Goal: Find specific page/section: Find specific page/section

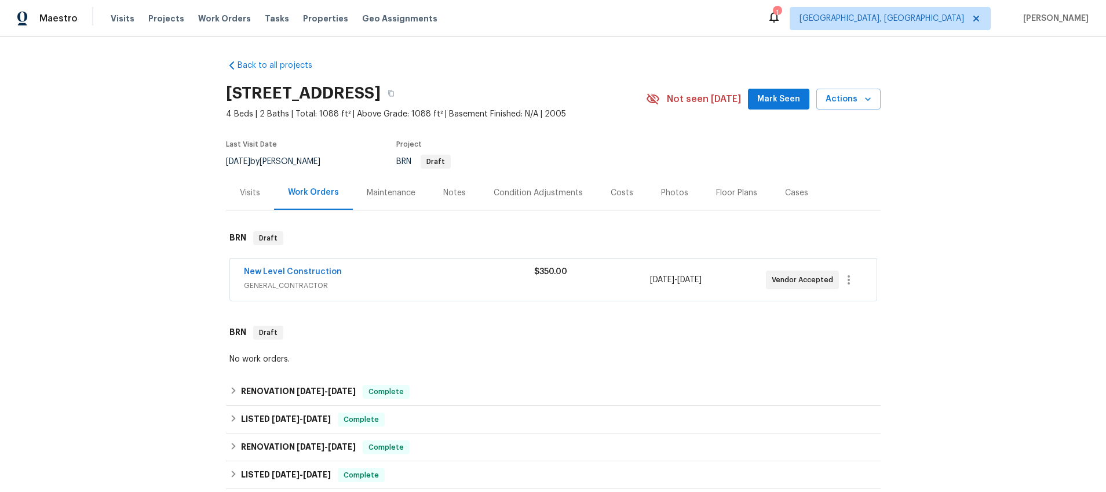
click at [250, 196] on div "Visits" at bounding box center [250, 193] width 20 height 12
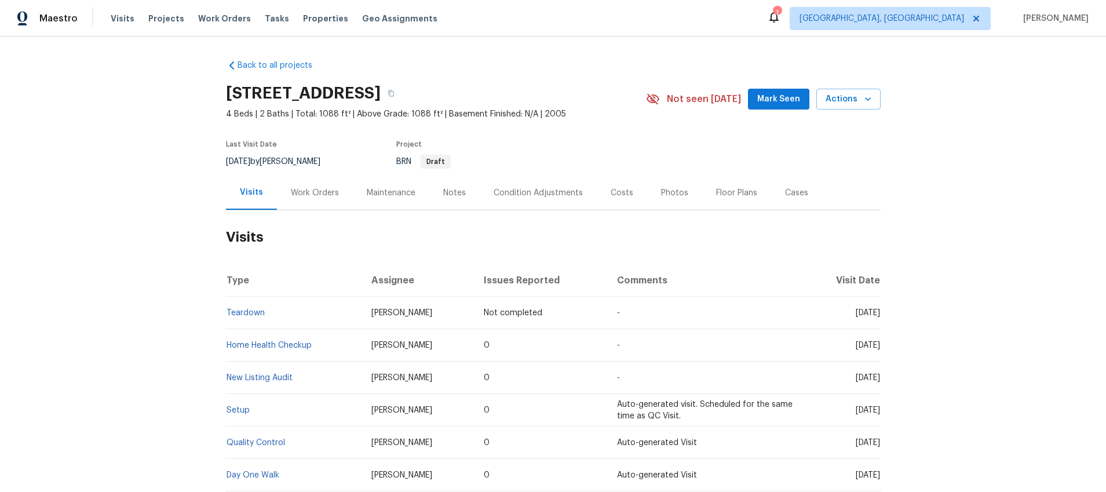
click at [293, 189] on div "Work Orders" at bounding box center [315, 193] width 48 height 12
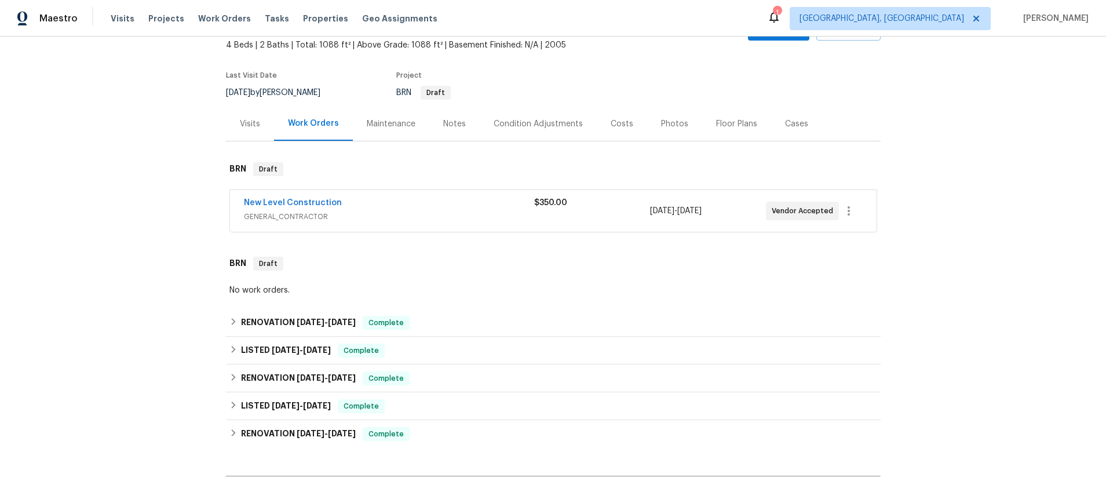
scroll to position [168, 0]
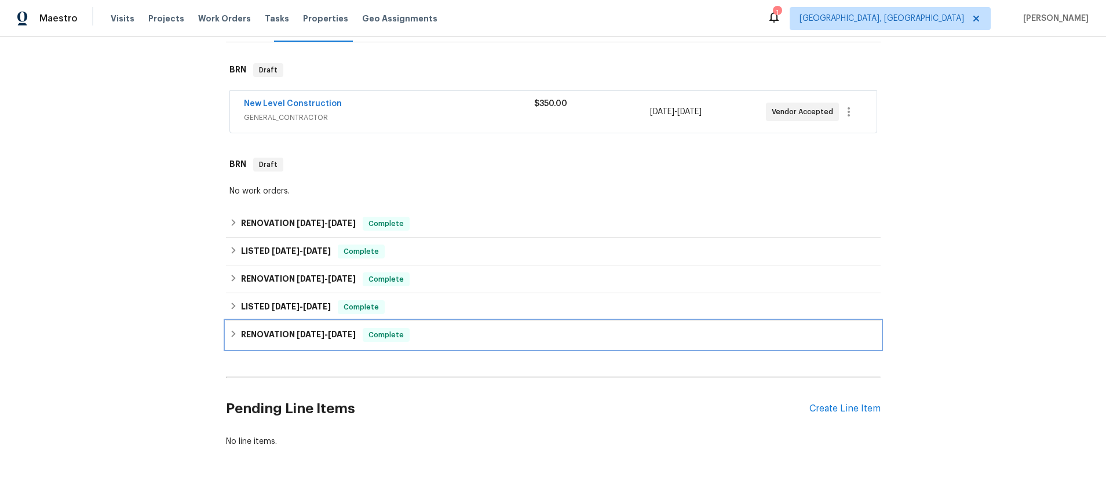
click at [231, 337] on icon at bounding box center [233, 334] width 8 height 8
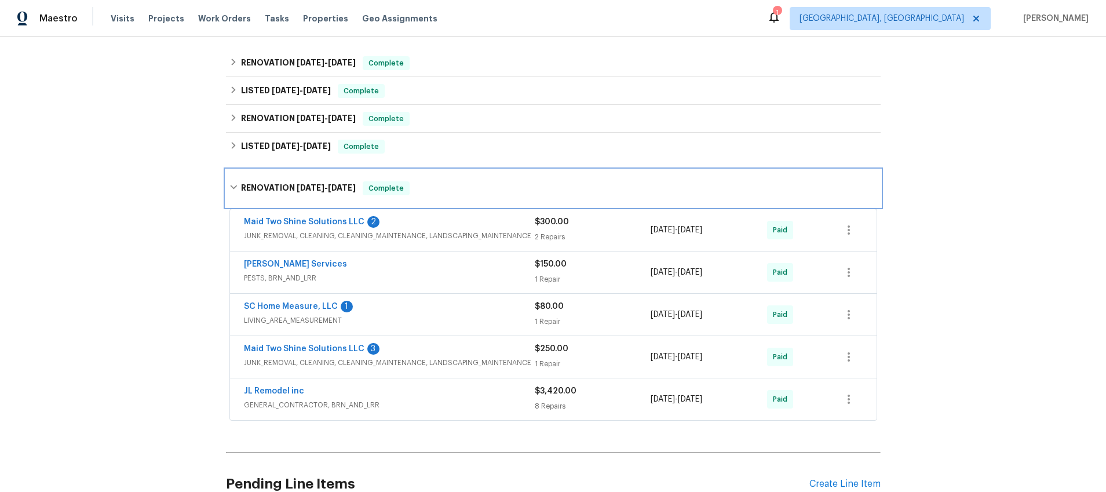
scroll to position [331, 0]
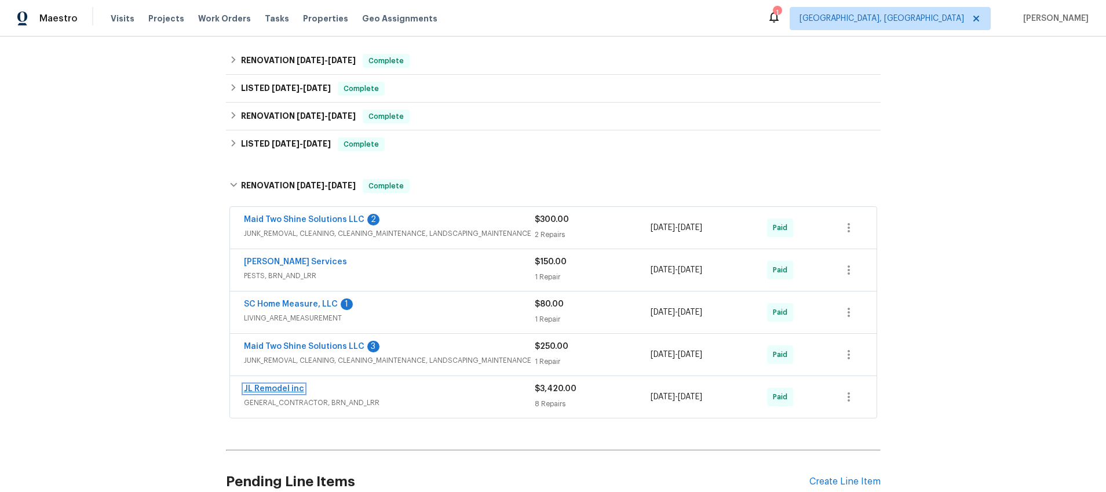
click at [251, 391] on link "JL Remodel inc" at bounding box center [274, 389] width 60 height 8
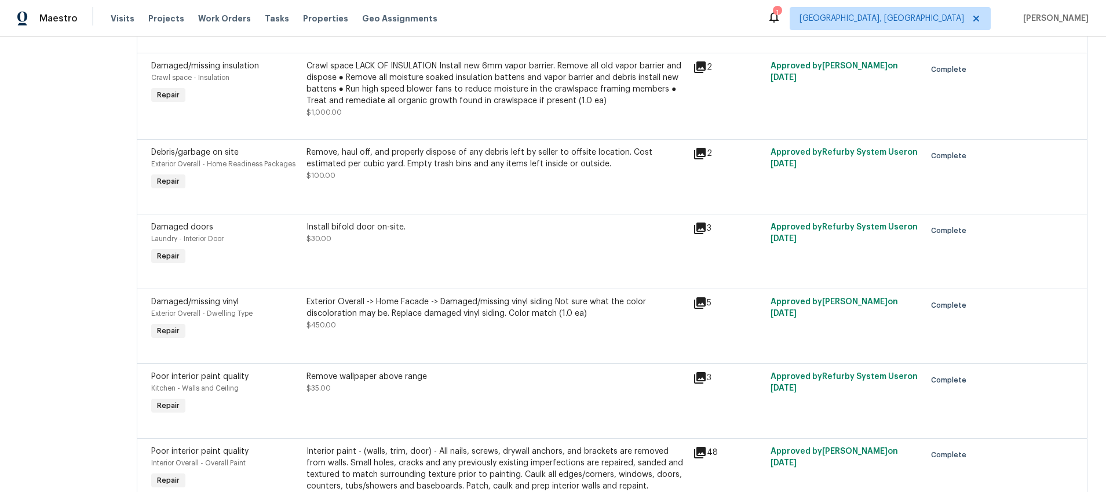
scroll to position [139, 0]
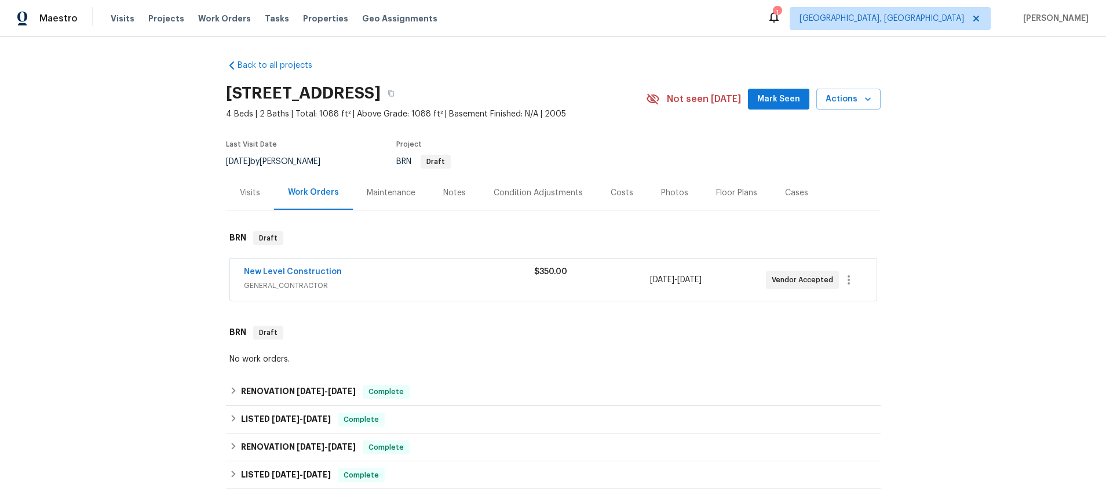
scroll to position [202, 0]
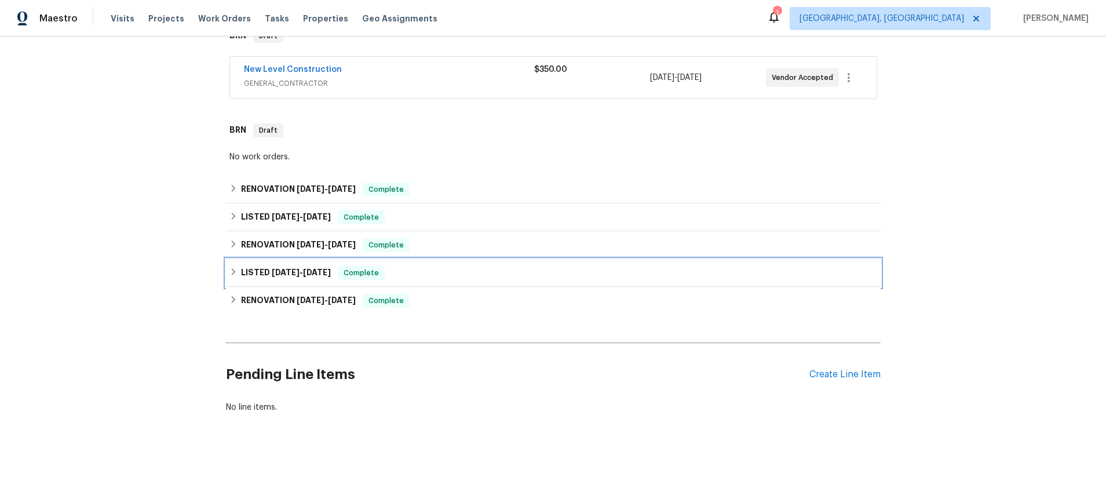
click at [238, 271] on div "LISTED [DATE] - [DATE] Complete" at bounding box center [553, 273] width 648 height 14
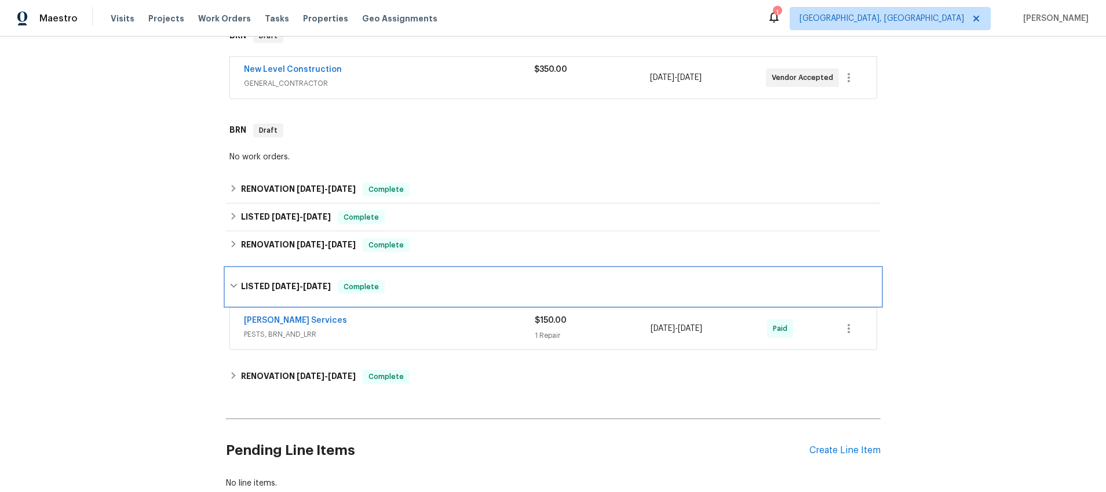
click at [238, 271] on div "LISTED [DATE] - [DATE] Complete" at bounding box center [553, 286] width 655 height 37
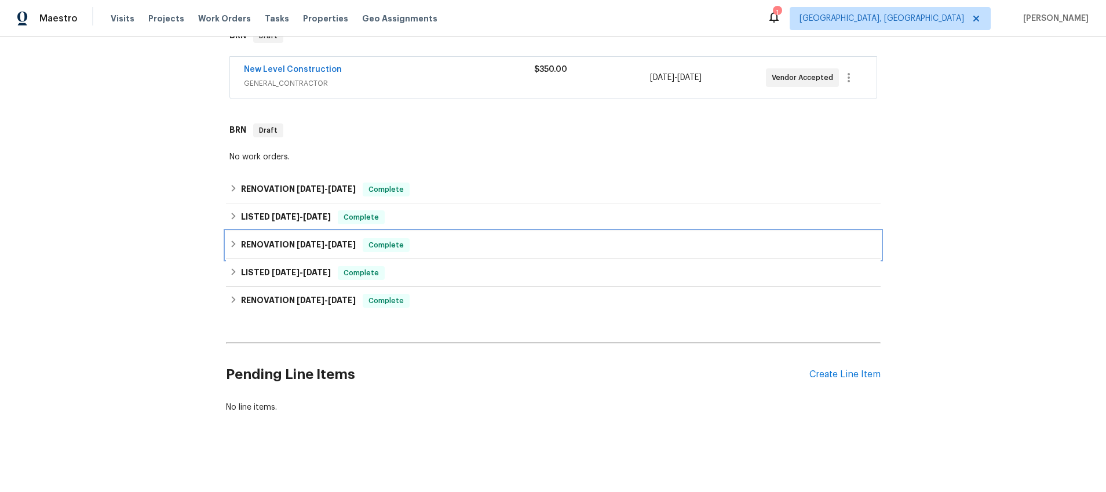
click at [234, 242] on icon at bounding box center [233, 244] width 8 height 8
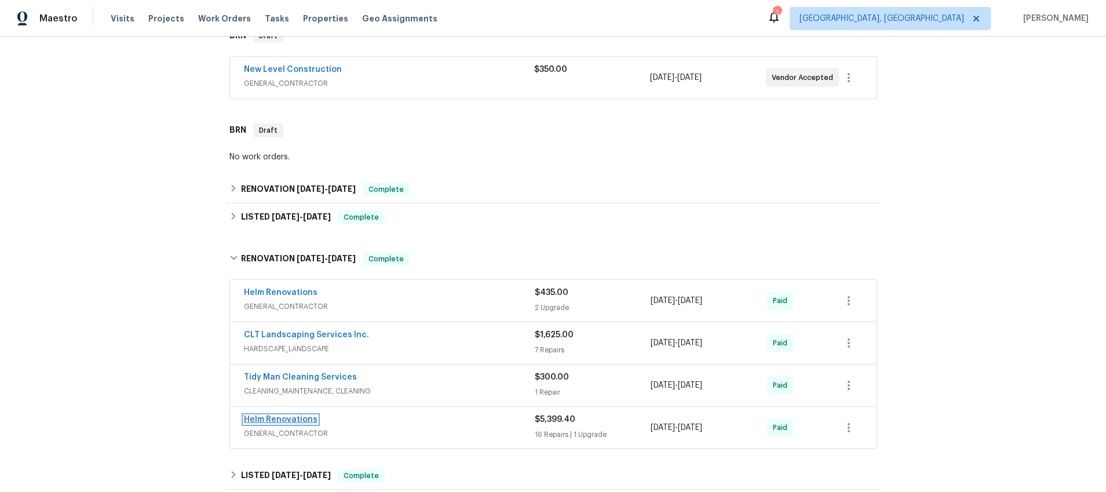
click at [263, 421] on link "Helm Renovations" at bounding box center [281, 419] width 74 height 8
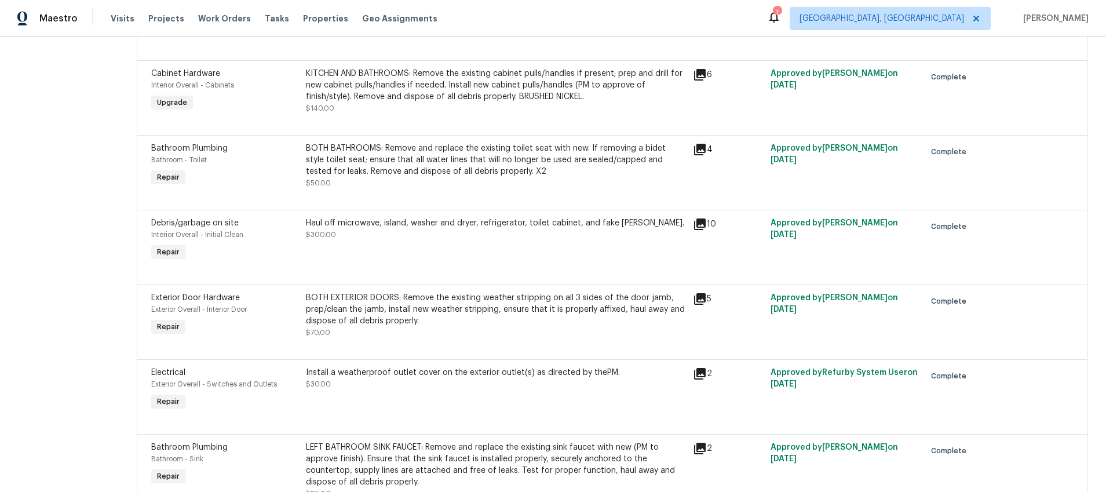
scroll to position [184, 0]
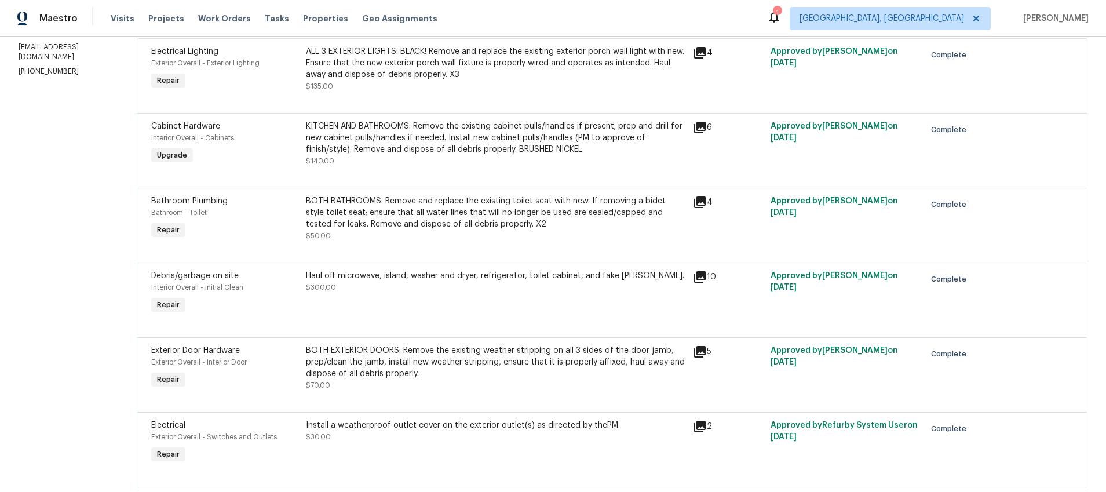
click at [707, 278] on icon at bounding box center [700, 277] width 14 height 14
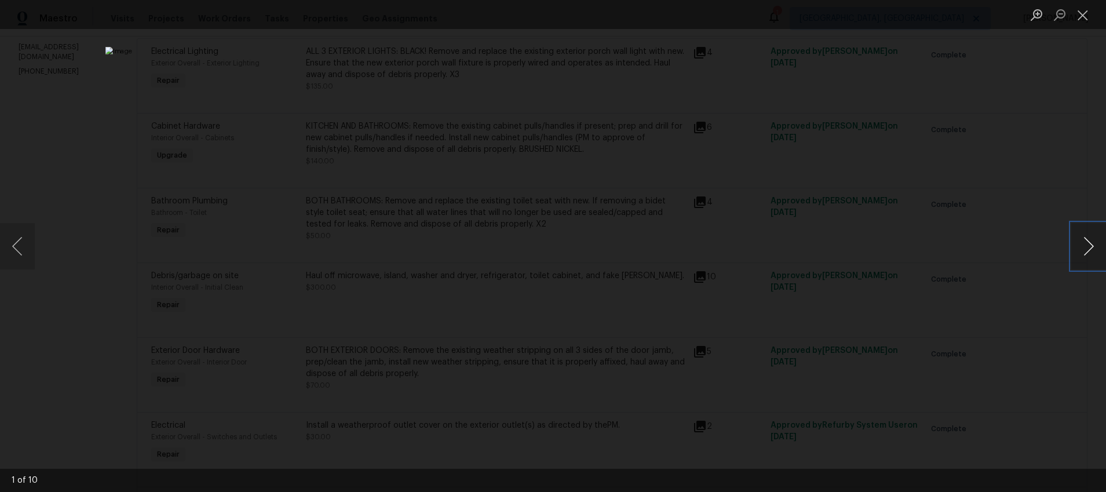
click at [1086, 248] on button "Next image" at bounding box center [1088, 246] width 35 height 46
click at [1086, 249] on button "Next image" at bounding box center [1088, 246] width 35 height 46
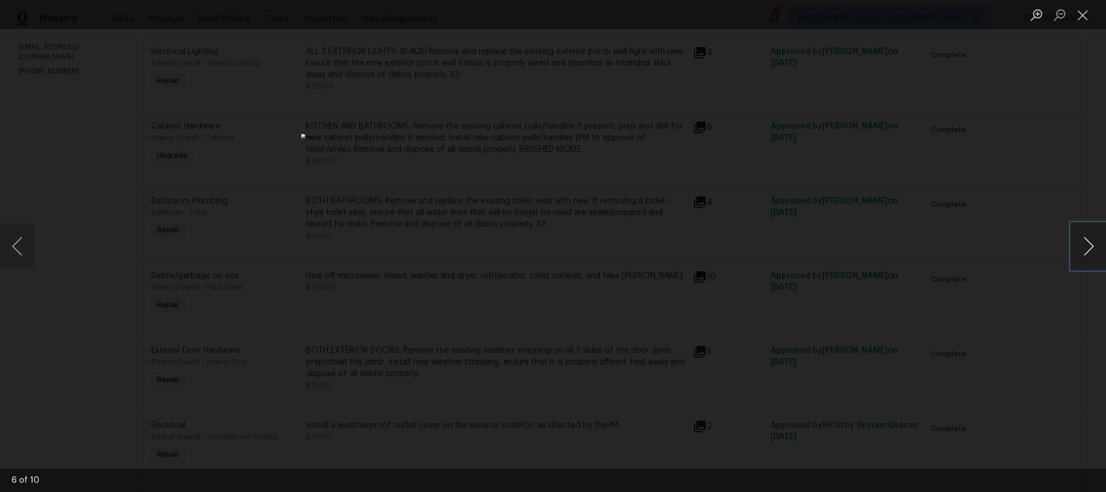
click at [1086, 249] on button "Next image" at bounding box center [1088, 246] width 35 height 46
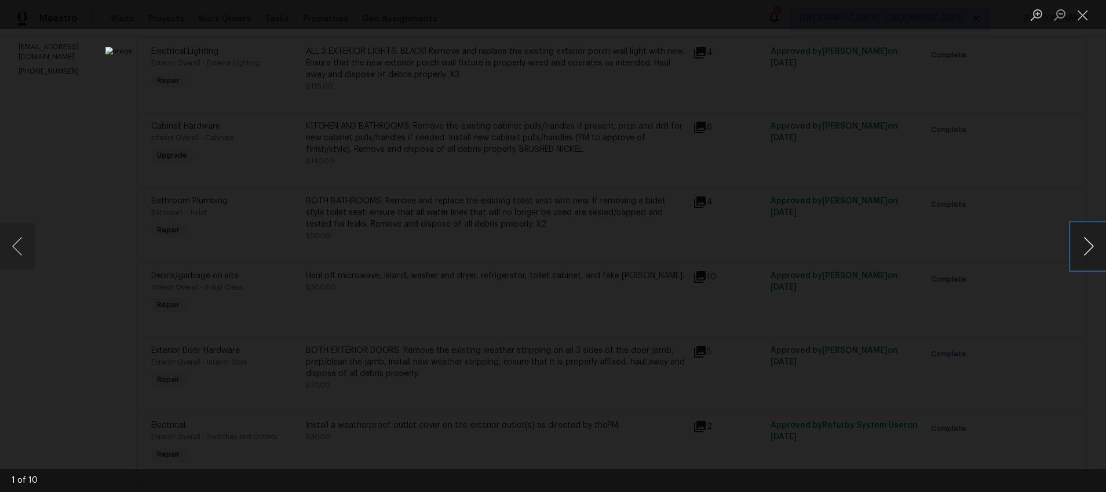
click at [1086, 249] on button "Next image" at bounding box center [1088, 246] width 35 height 46
click at [884, 93] on div "Lightbox" at bounding box center [553, 246] width 1106 height 492
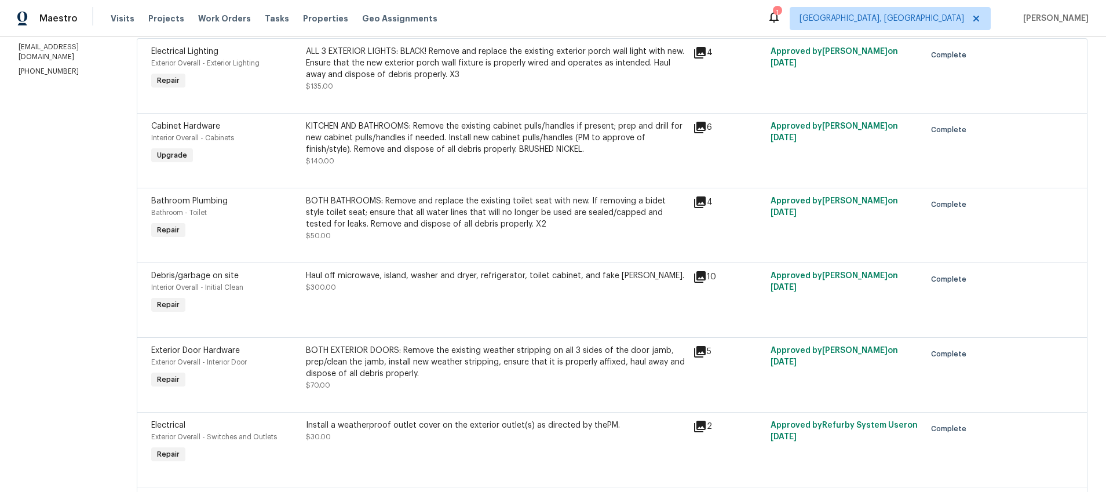
scroll to position [0, 0]
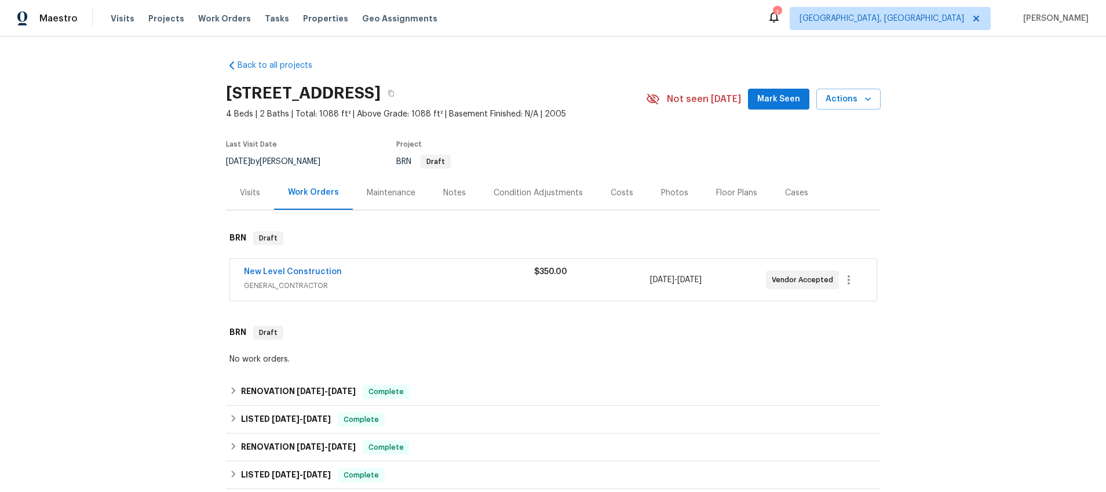
scroll to position [90, 0]
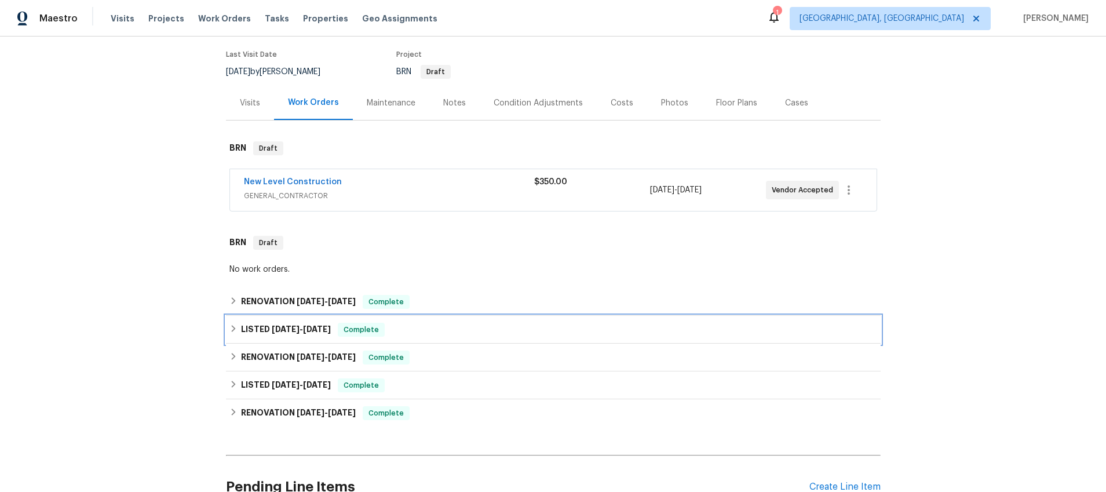
click at [235, 326] on icon at bounding box center [233, 329] width 8 height 8
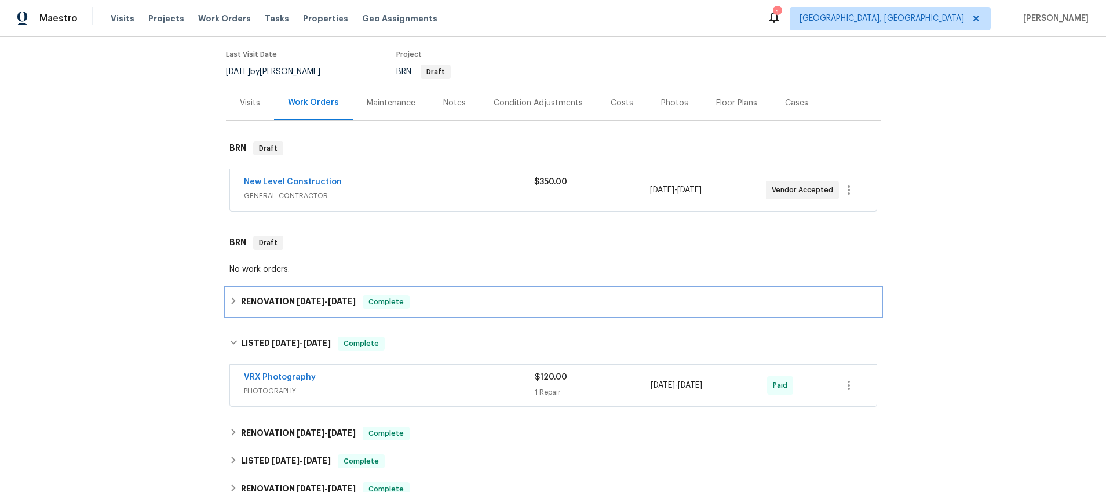
click at [235, 297] on icon at bounding box center [233, 301] width 8 height 8
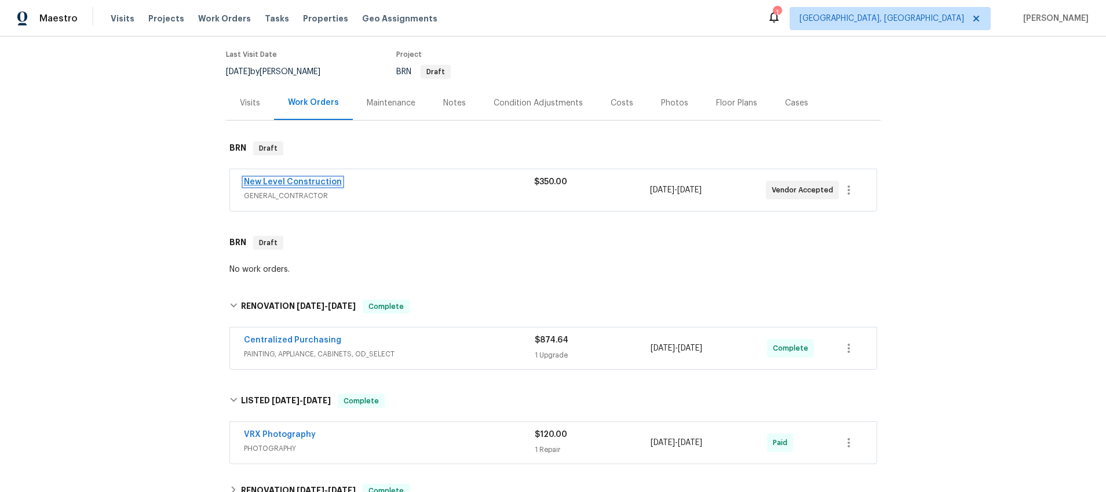
click at [265, 181] on link "New Level Construction" at bounding box center [293, 182] width 98 height 8
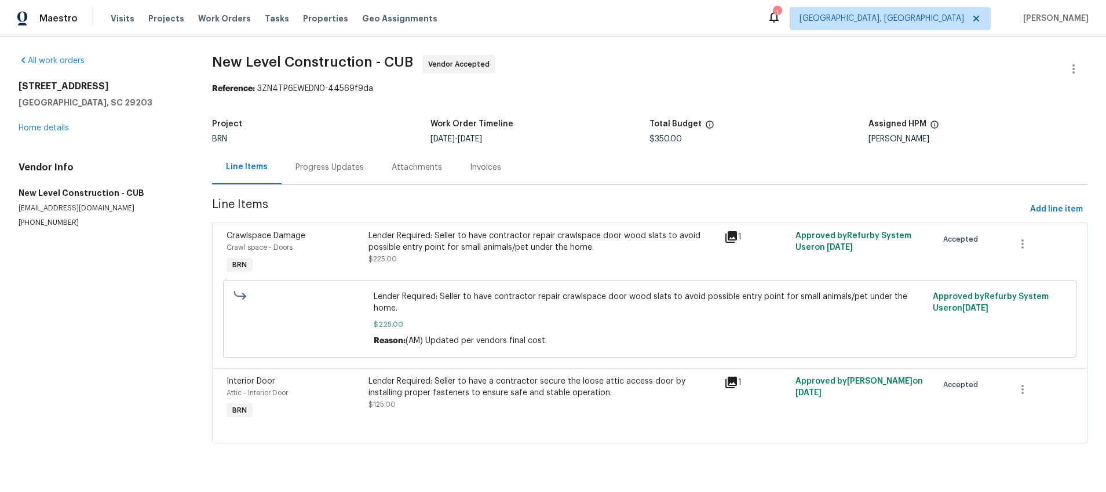
click at [732, 235] on icon at bounding box center [732, 237] width 12 height 12
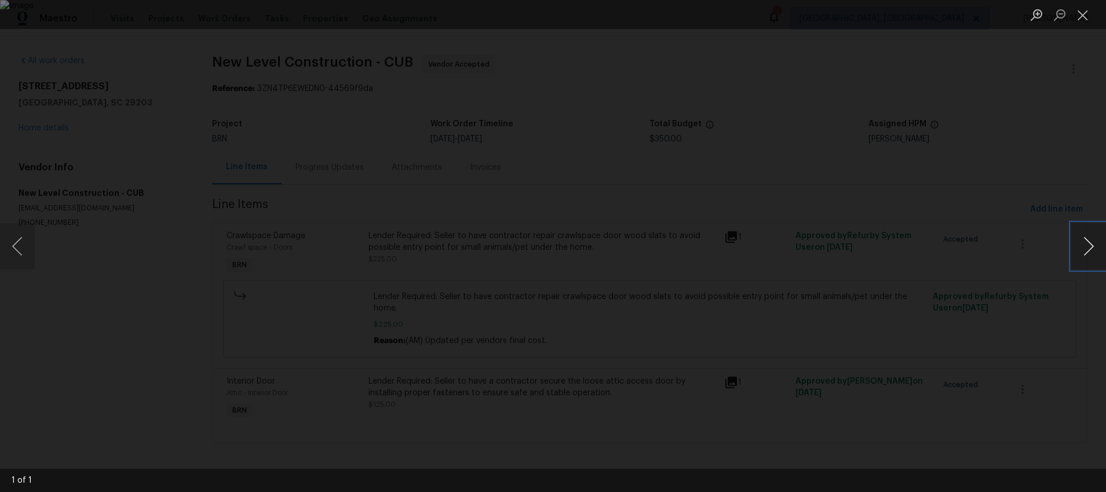
click at [1081, 245] on button "Next image" at bounding box center [1088, 246] width 35 height 46
click at [918, 206] on div "Lightbox" at bounding box center [553, 246] width 1106 height 492
